Goal: Task Accomplishment & Management: Use online tool/utility

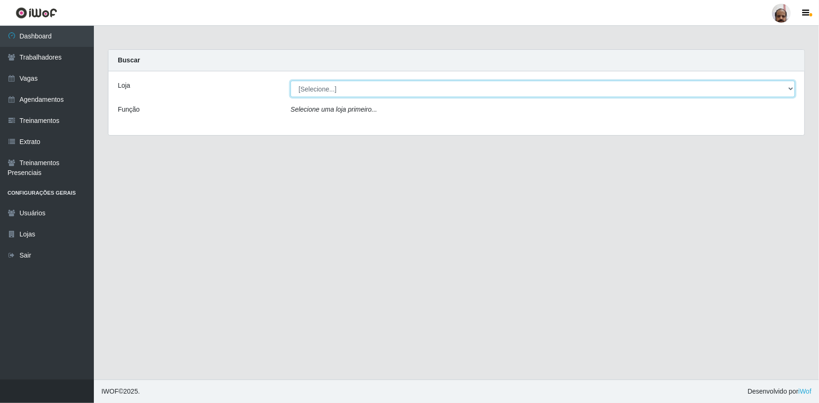
click at [789, 89] on select "[Selecione...] Mar Vermelho - Loja 05" at bounding box center [543, 89] width 505 height 16
select select "252"
click at [291, 81] on select "[Selecione...] Mar Vermelho - Loja 05" at bounding box center [543, 89] width 505 height 16
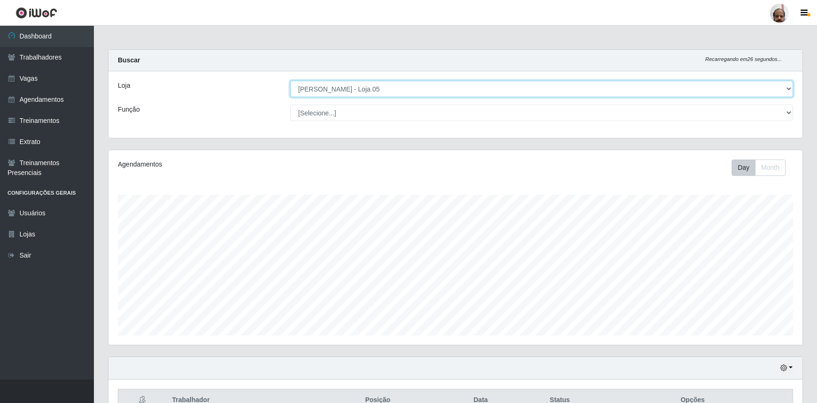
scroll to position [195, 694]
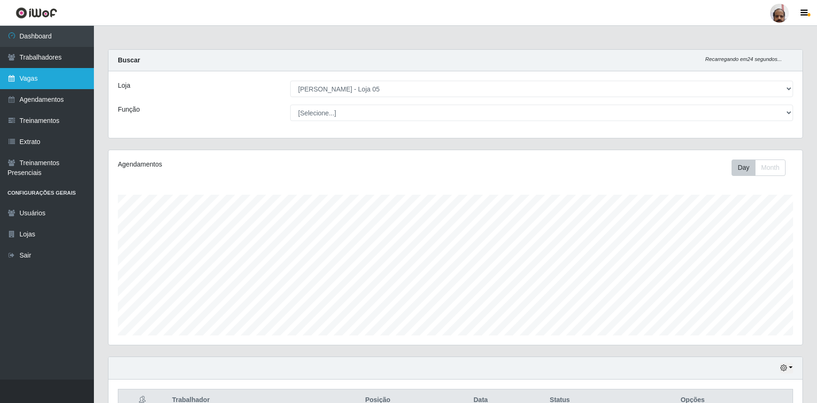
click at [60, 82] on link "Vagas" at bounding box center [47, 78] width 94 height 21
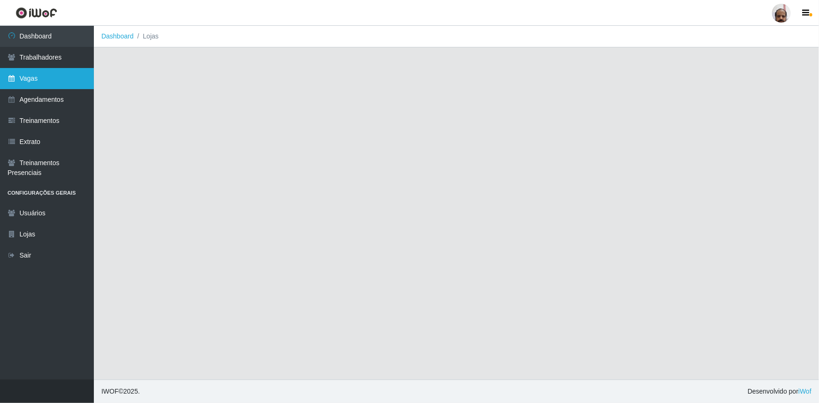
click at [60, 82] on link "Vagas" at bounding box center [47, 78] width 94 height 21
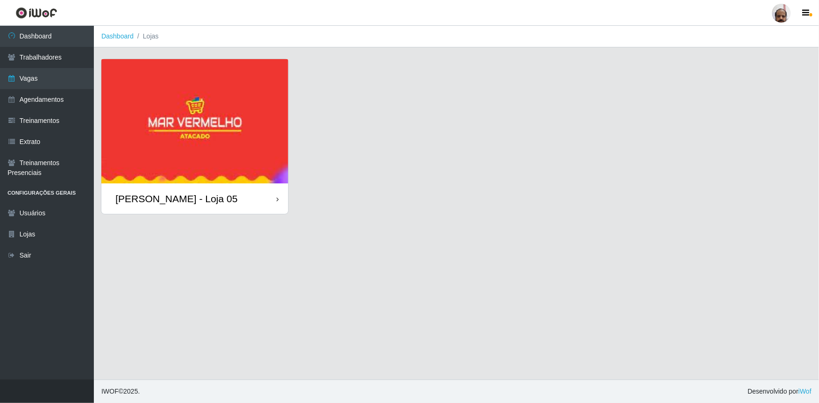
click at [224, 194] on div "[PERSON_NAME] - Loja 05" at bounding box center [194, 199] width 187 height 31
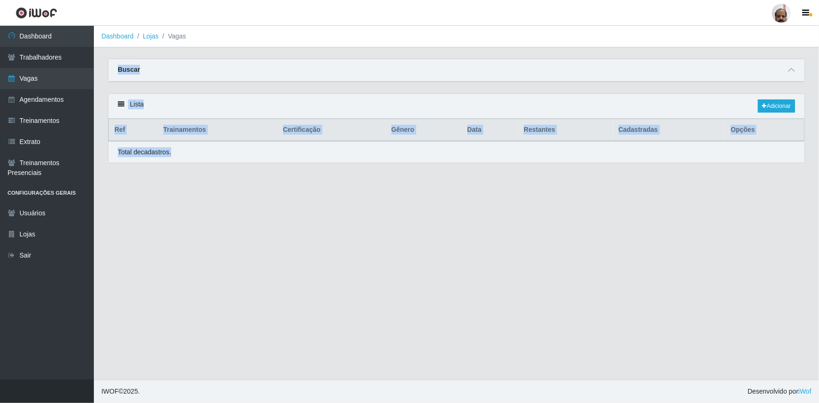
click at [224, 194] on main "Dashboard Lojas Vagas Carregando... Buscar Início em Término em Função Carregan…" at bounding box center [456, 203] width 725 height 354
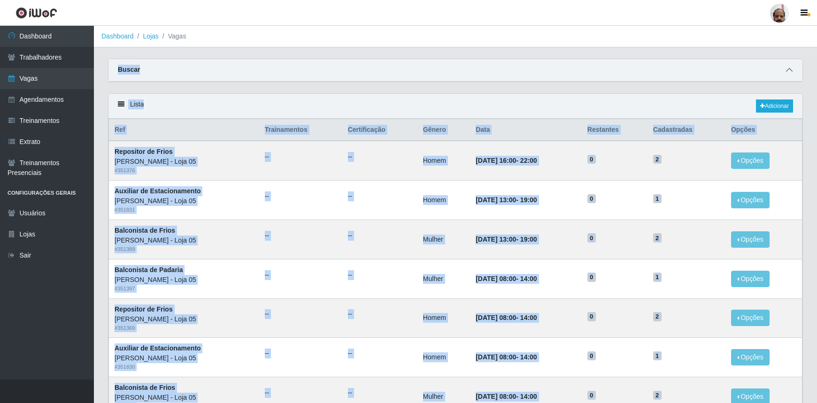
click at [788, 69] on icon at bounding box center [789, 70] width 7 height 7
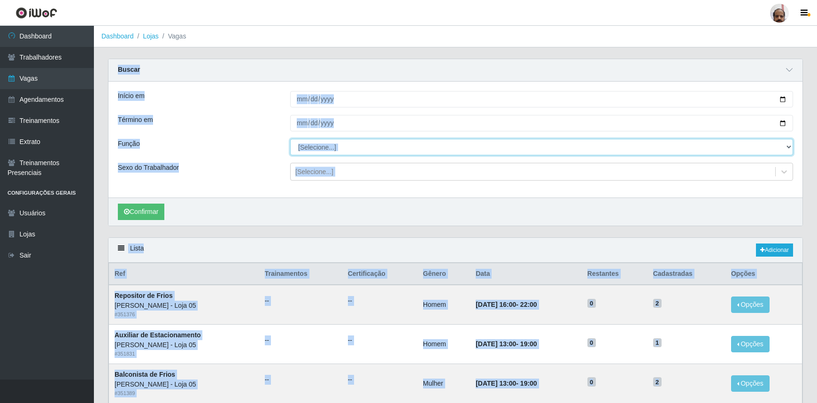
click at [788, 150] on select "[Selecione...] ASG ASG + ASG ++ Auxiliar de Depósito Auxiliar de Depósito + Aux…" at bounding box center [541, 147] width 503 height 16
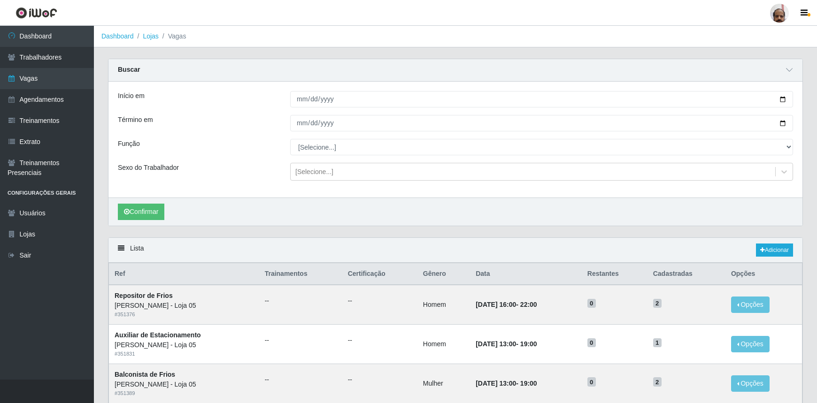
click at [366, 12] on header "Perfil Alterar Senha Sair" at bounding box center [408, 13] width 817 height 26
